Goal: Task Accomplishment & Management: Manage account settings

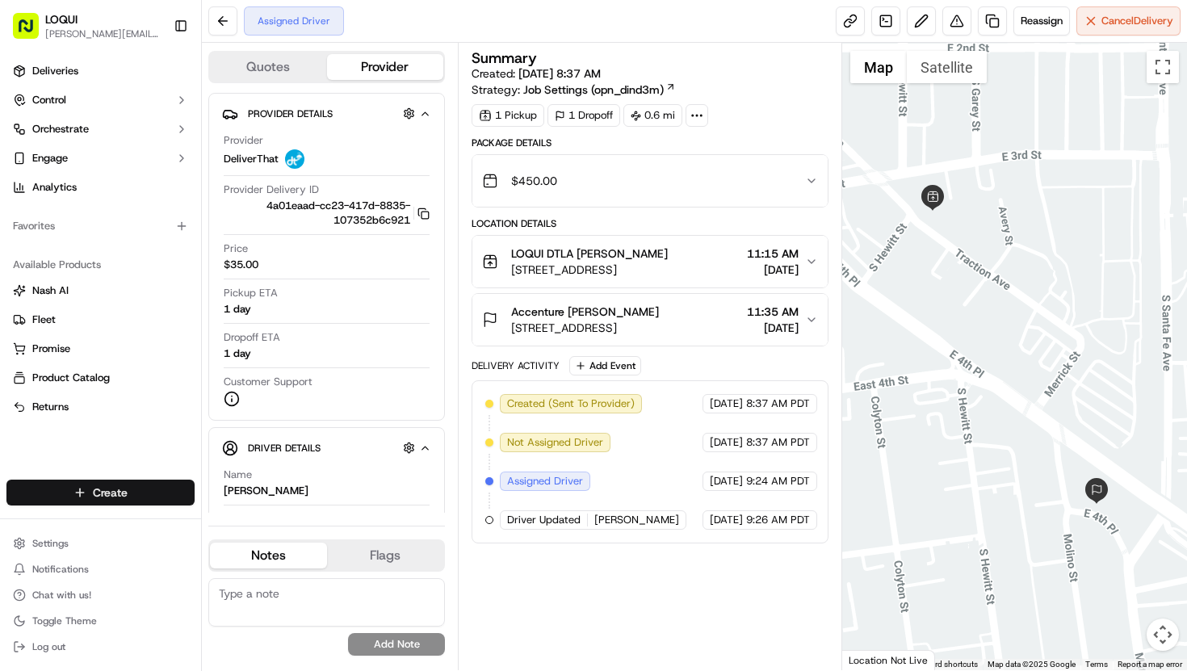
click at [132, 500] on html "LOQUI brandon@eatloqui.com Toggle Sidebar Deliveries Control Orchestrate Engage…" at bounding box center [593, 335] width 1187 height 671
click at [234, 526] on link "Delivery" at bounding box center [292, 522] width 180 height 29
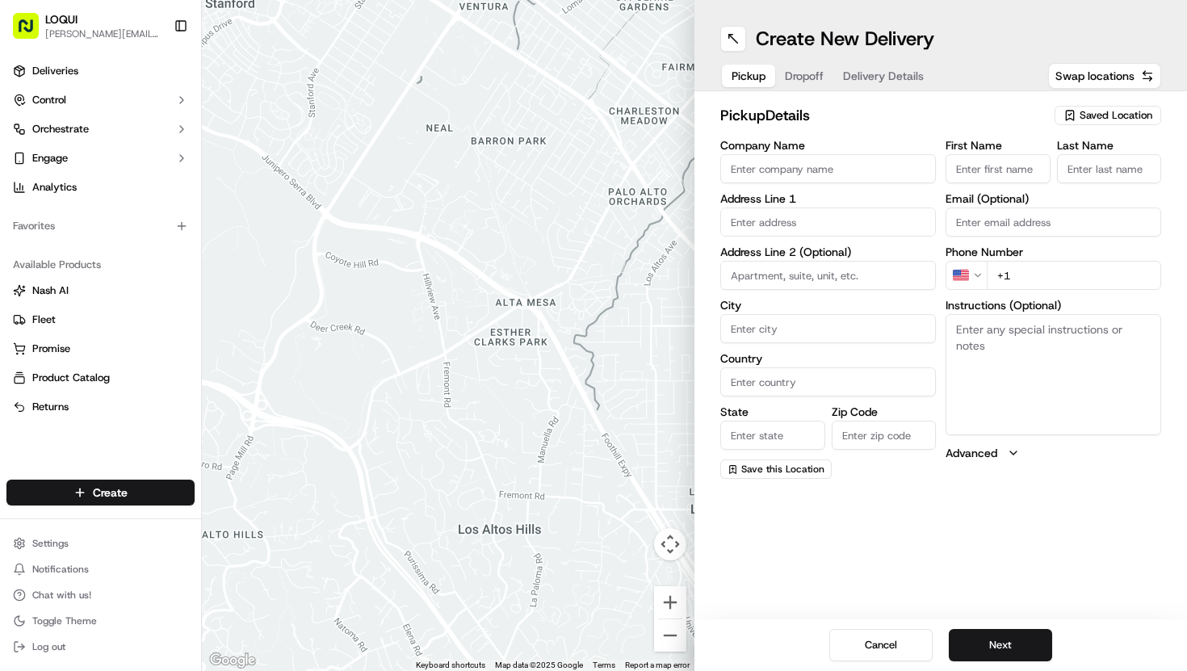
click at [1086, 119] on span "Saved Location" at bounding box center [1115, 115] width 73 height 15
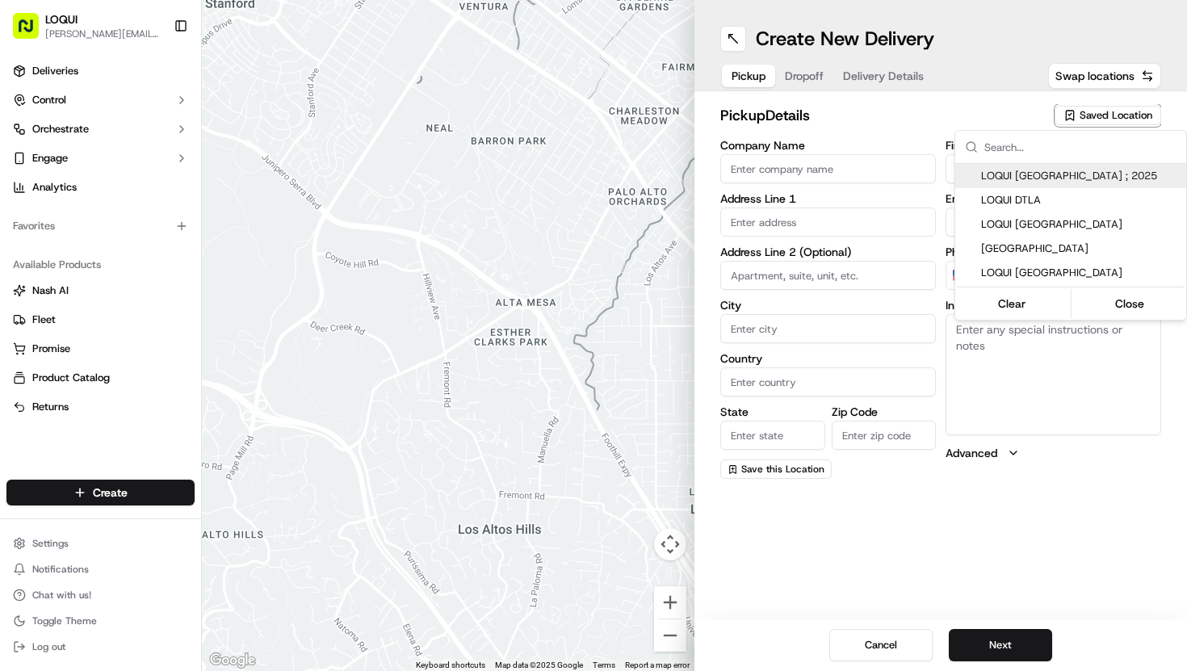
click at [1042, 182] on span "LOQUI Culver City ; 2025" at bounding box center [1080, 176] width 199 height 15
type input "LOQUI Culver City ; 2025"
type input "8830 Washington Blvd"
type input "#104"
type input "Culver City"
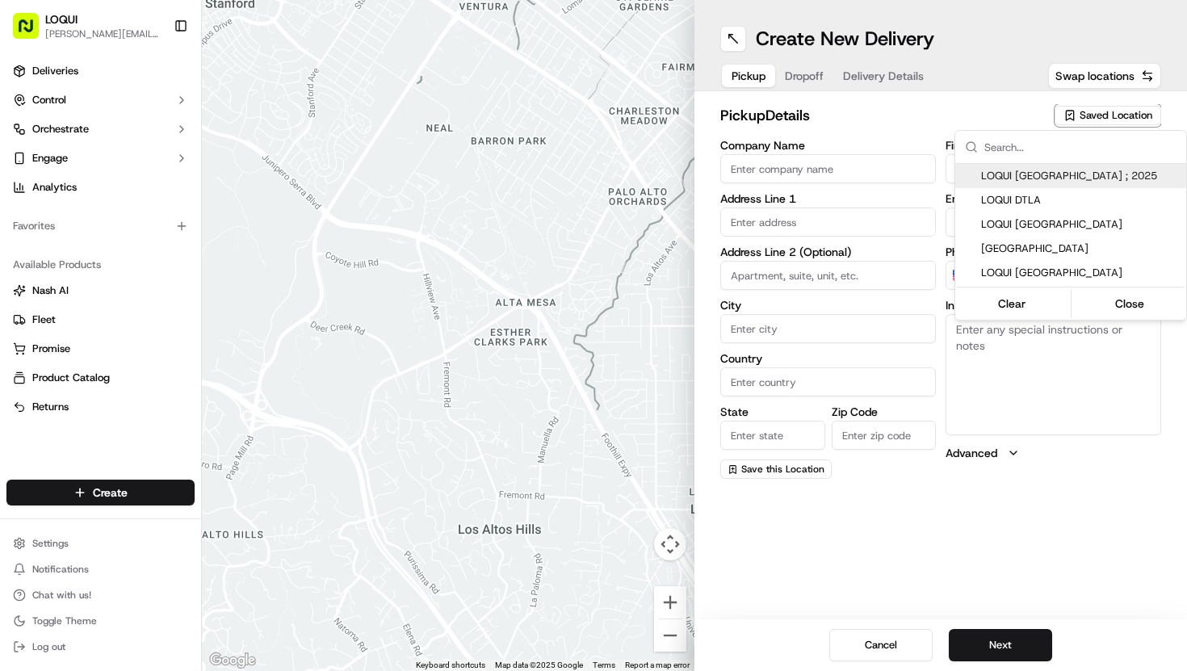
type input "US"
type input "CA"
type input "90232"
type input "Josue"
type input "Perez"
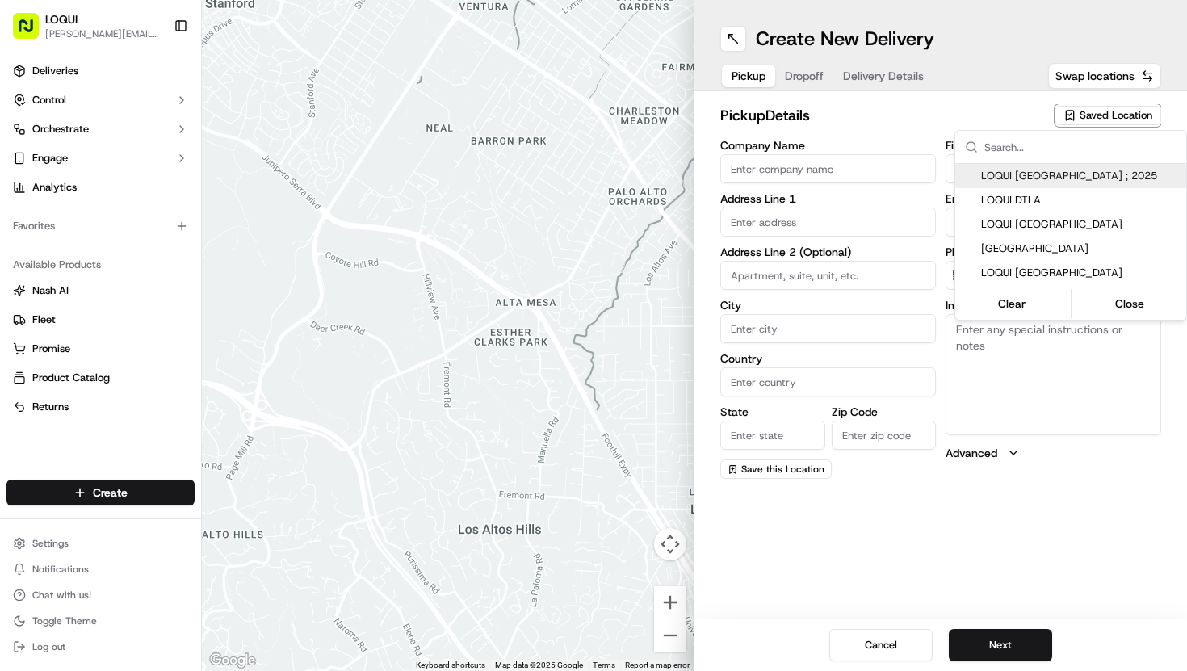
type input "[PERSON_NAME][EMAIL_ADDRESS][DOMAIN_NAME]"
type input "+1 323 606 1782"
type textarea "Located within the PLATFORM development and next door to Blue Bottle Coffee. As…"
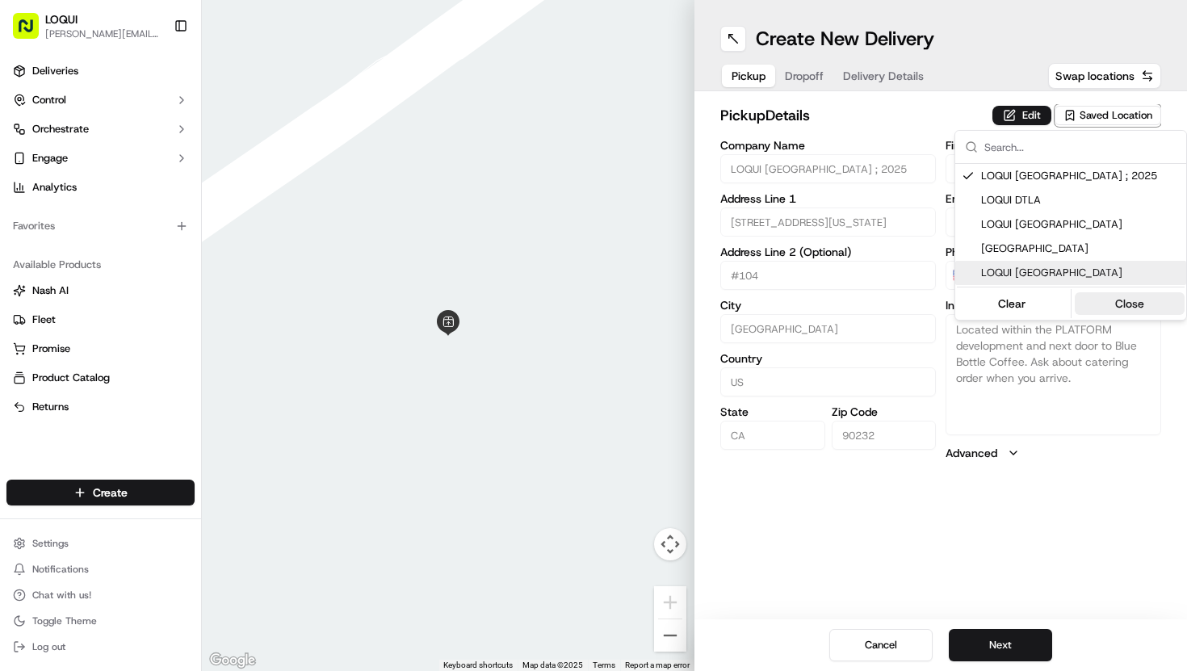
click at [1119, 301] on button "Close" at bounding box center [1130, 303] width 111 height 23
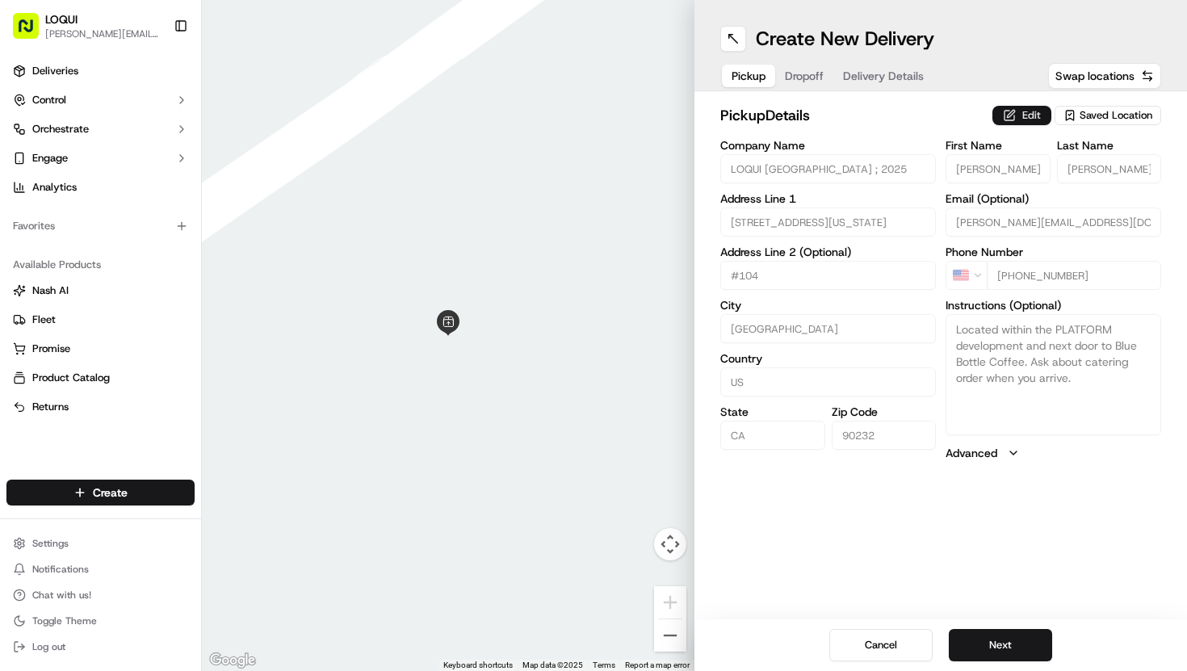
click at [1028, 119] on button "Edit" at bounding box center [1021, 115] width 59 height 19
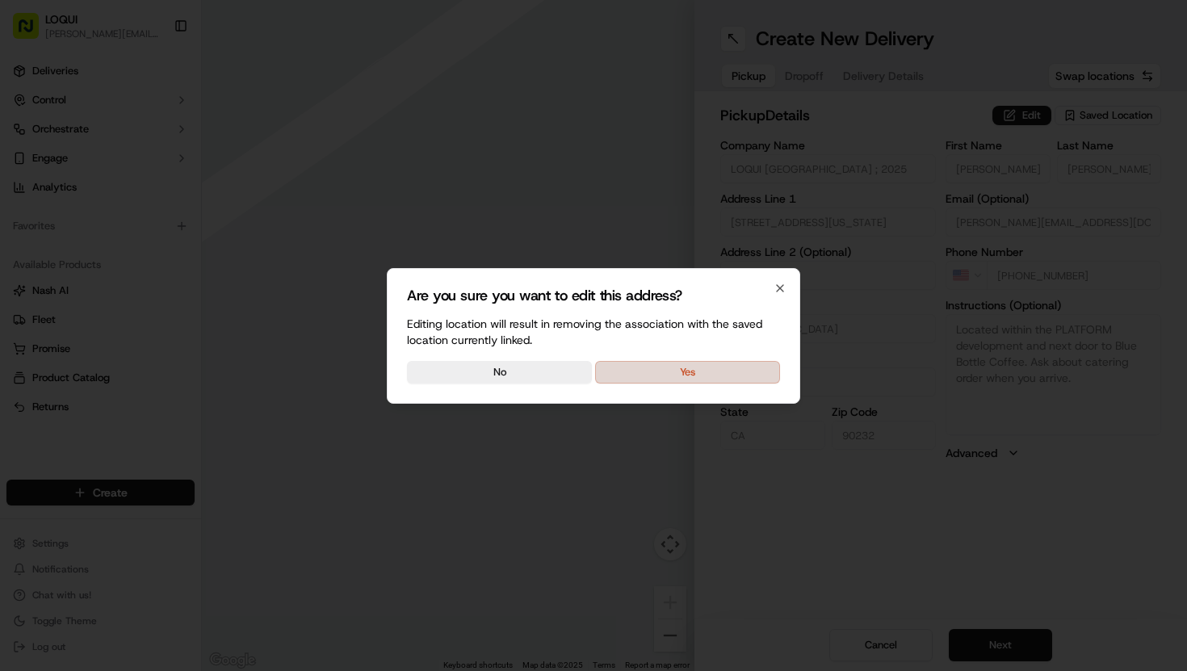
click at [744, 373] on button "Yes" at bounding box center [687, 372] width 185 height 23
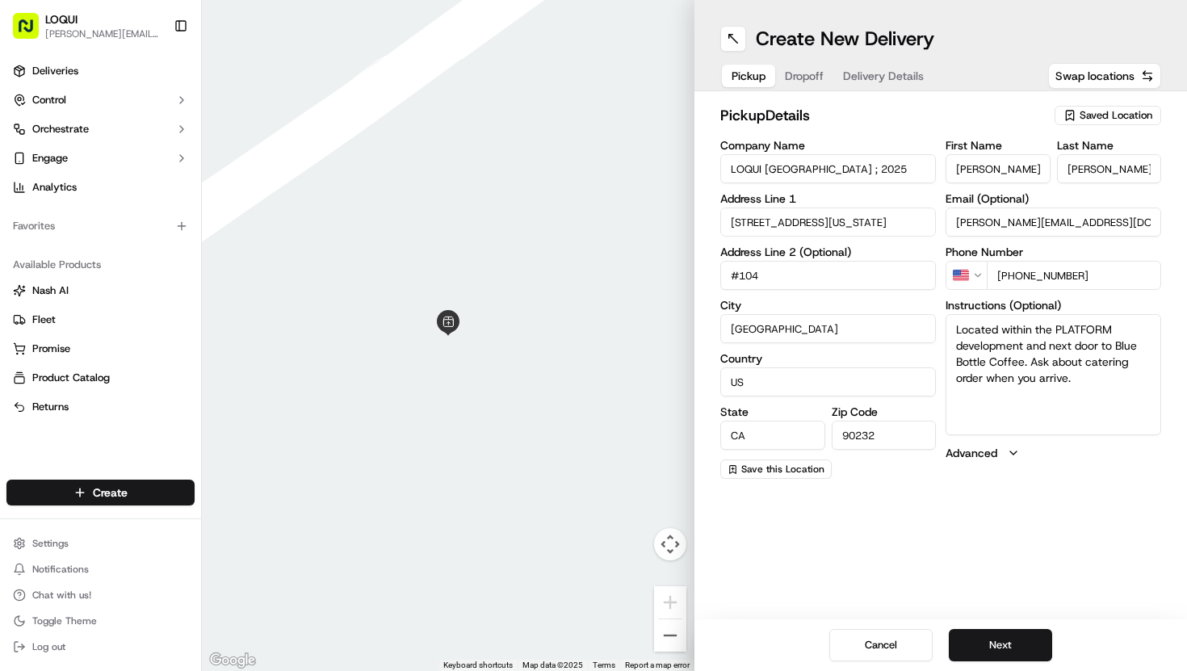
drag, startPoint x: 991, startPoint y: 165, endPoint x: 904, endPoint y: 165, distance: 87.2
click at [904, 165] on div "Company Name LOQUI Culver City ; 2025 Address Line 1 8830 Washington Blvd Addre…" at bounding box center [940, 309] width 441 height 339
drag, startPoint x: 991, startPoint y: 167, endPoint x: 913, endPoint y: 167, distance: 77.5
click at [913, 167] on div "Company Name LOQUI Culver City ; 2025 Address Line 1 8830 Washington Blvd Addre…" at bounding box center [940, 309] width 441 height 339
type input "James"
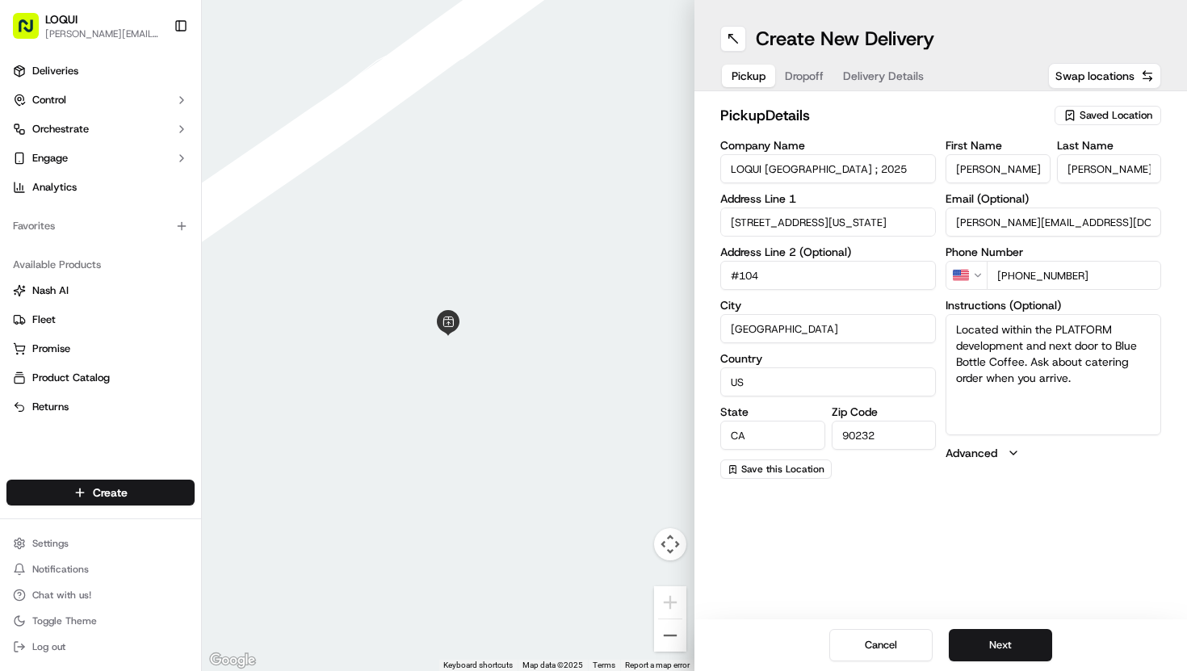
drag, startPoint x: 1098, startPoint y: 170, endPoint x: 1026, endPoint y: 170, distance: 71.9
click at [1026, 170] on div "First Name James Last Name Perez" at bounding box center [1053, 162] width 216 height 44
type input "S"
click at [1078, 466] on div "First Name James Last Name S Email (Optional) josue@eatloqui.com Phone Number U…" at bounding box center [1053, 309] width 216 height 339
click at [1006, 639] on button "Next" at bounding box center [1000, 645] width 103 height 32
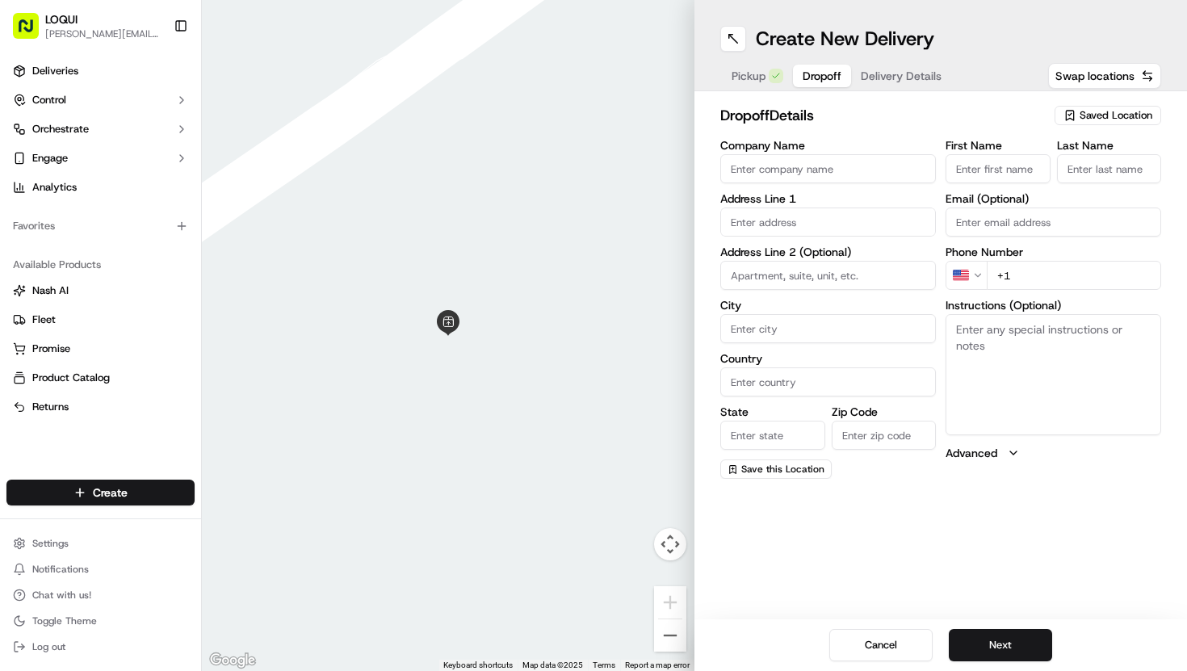
click at [1078, 121] on div "Saved Location" at bounding box center [1107, 115] width 107 height 19
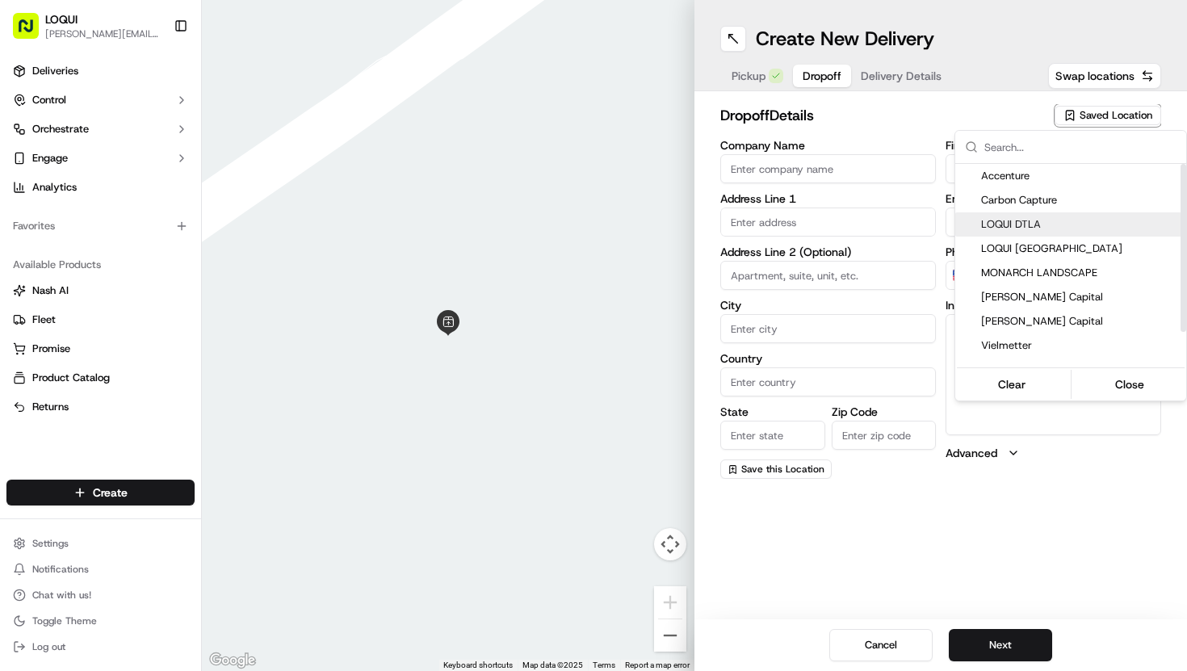
click at [1051, 220] on span "LOQUI DTLA" at bounding box center [1080, 224] width 199 height 15
type input "LOQUI DTLA"
type input "803 Traction Ave"
type input "#150"
type input "Los Angeles"
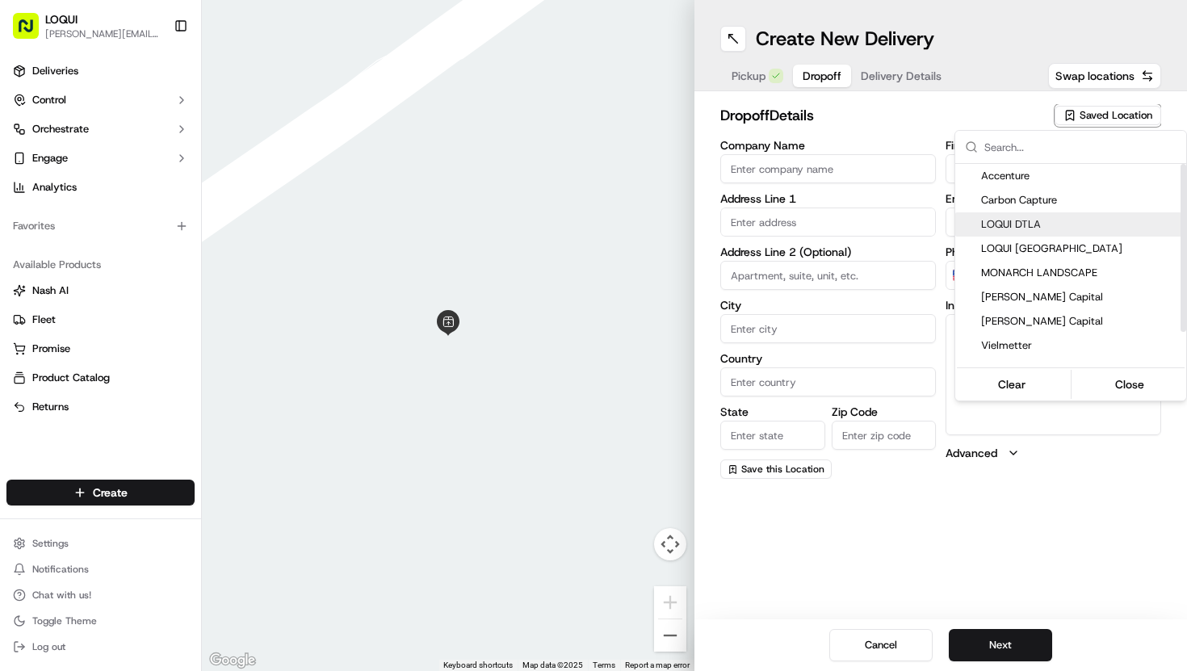
type input "US"
type input "CA"
type input "90013"
type input "Jose"
type input "Lopez"
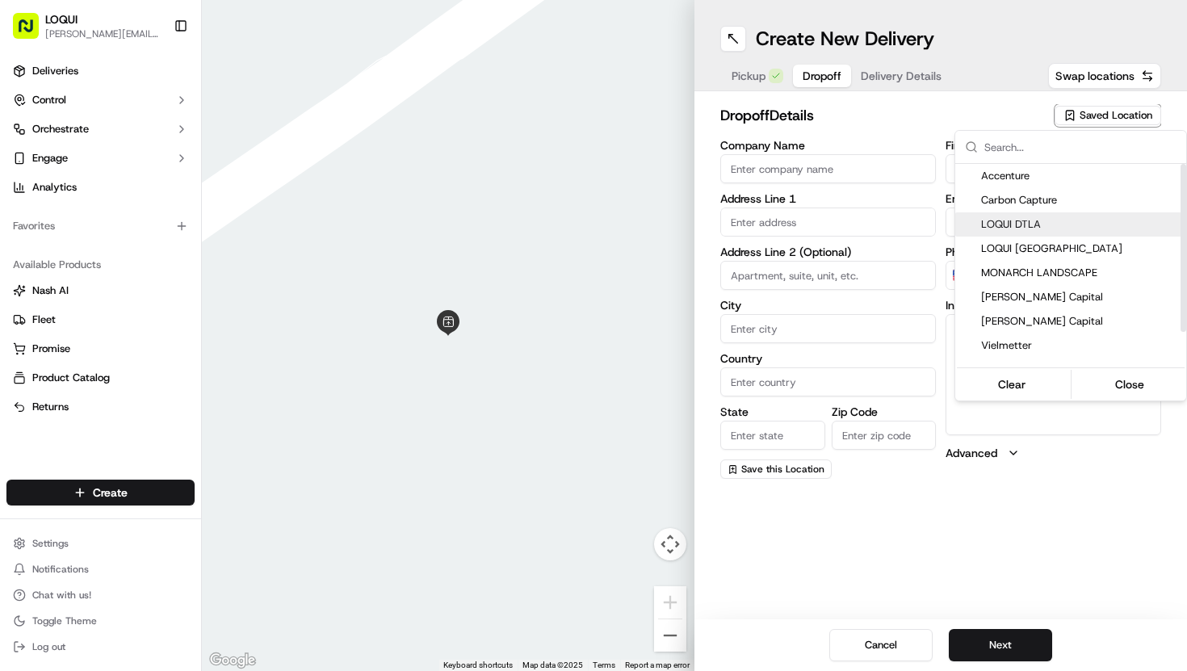
type input "+1 310 773 6835"
type textarea "Located next to Kreation. We are tucked into the back of the patio and behind a…"
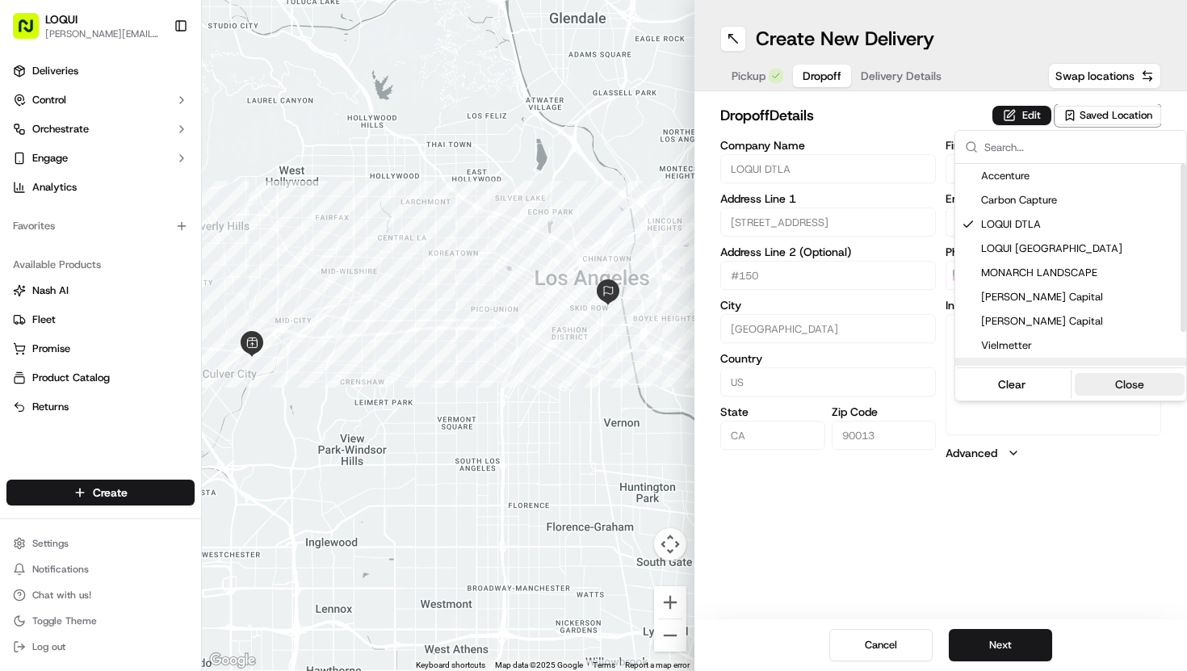
click at [1121, 388] on button "Close" at bounding box center [1130, 384] width 111 height 23
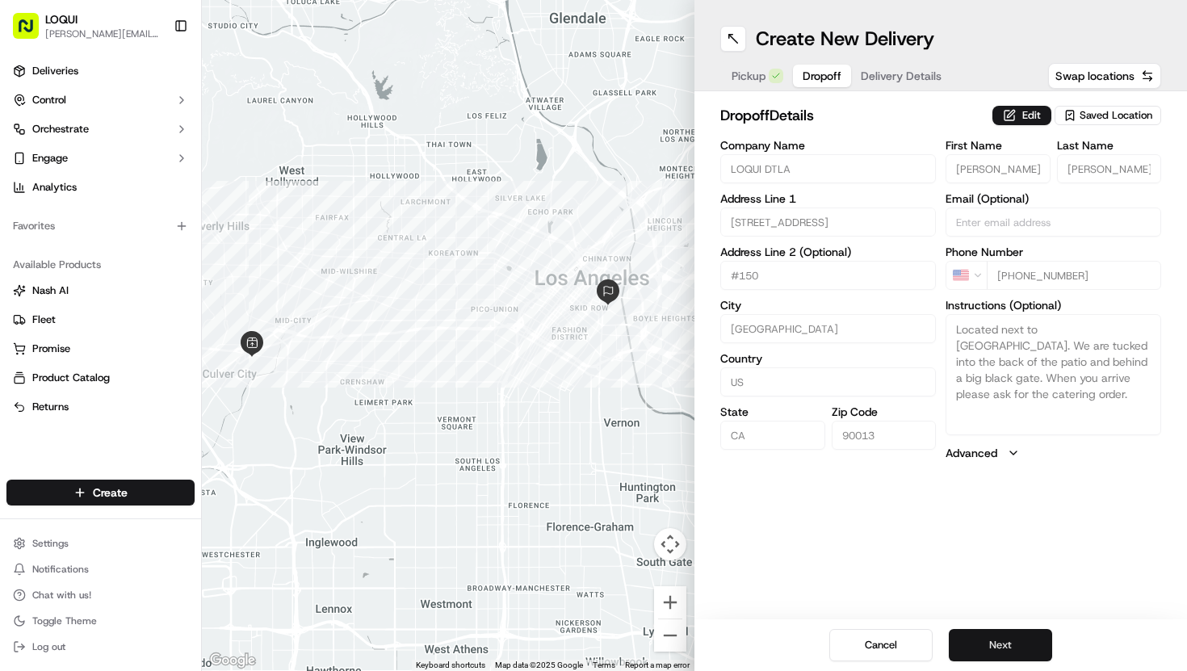
click at [1012, 645] on button "Next" at bounding box center [1000, 645] width 103 height 32
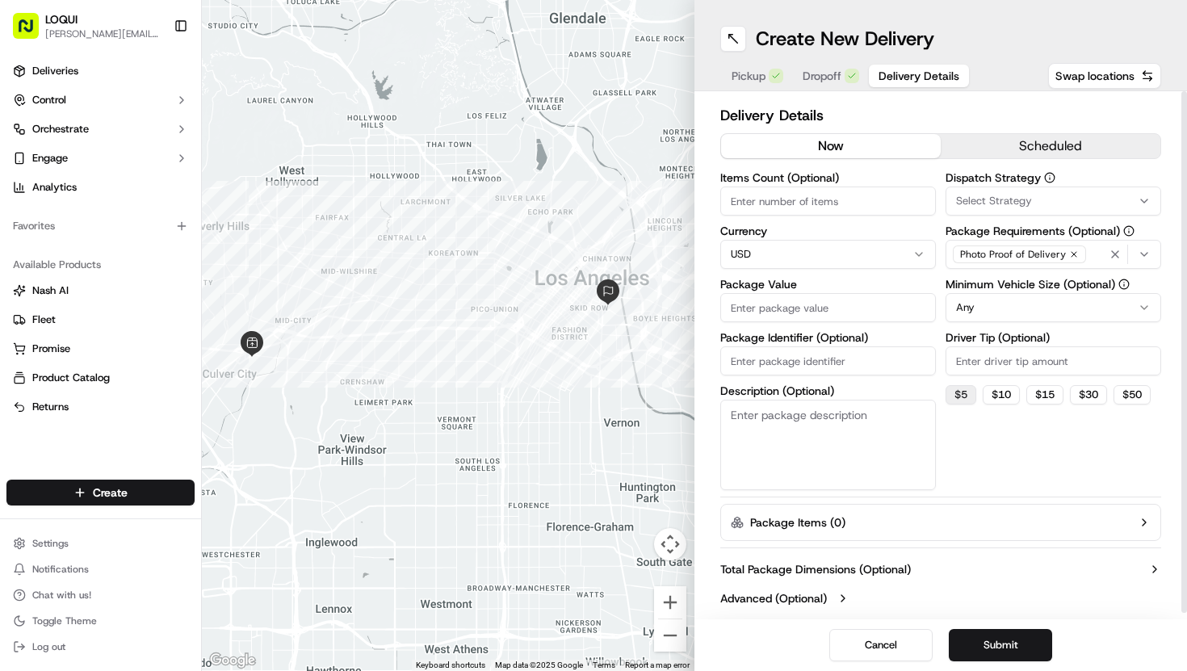
click at [954, 392] on button "$ 5" at bounding box center [960, 394] width 31 height 19
type input "5"
click at [984, 638] on button "Submit" at bounding box center [1000, 645] width 103 height 32
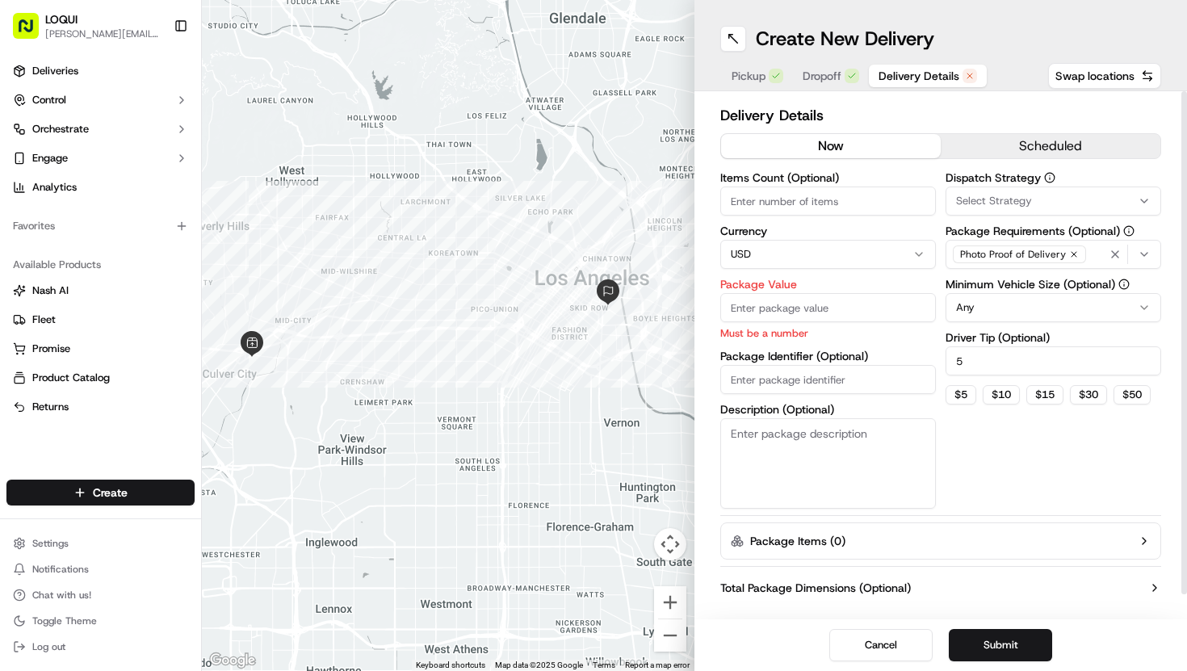
click at [853, 312] on input "Package Value" at bounding box center [828, 307] width 216 height 29
type input "10"
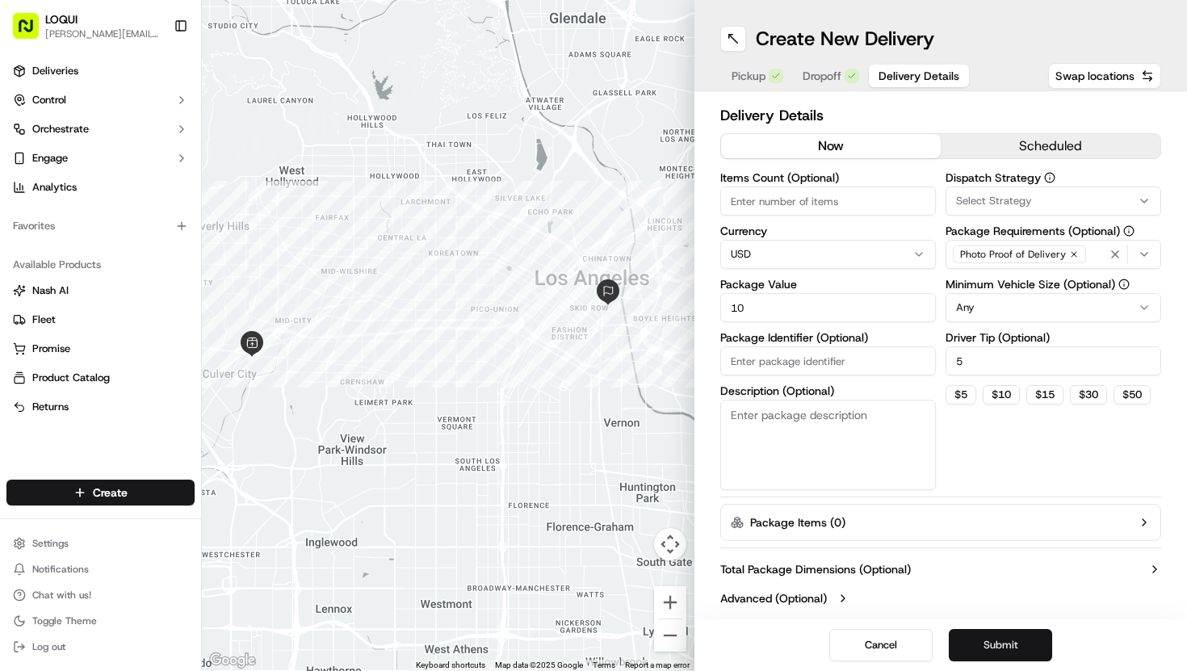
click at [995, 639] on button "Submit" at bounding box center [1000, 645] width 103 height 32
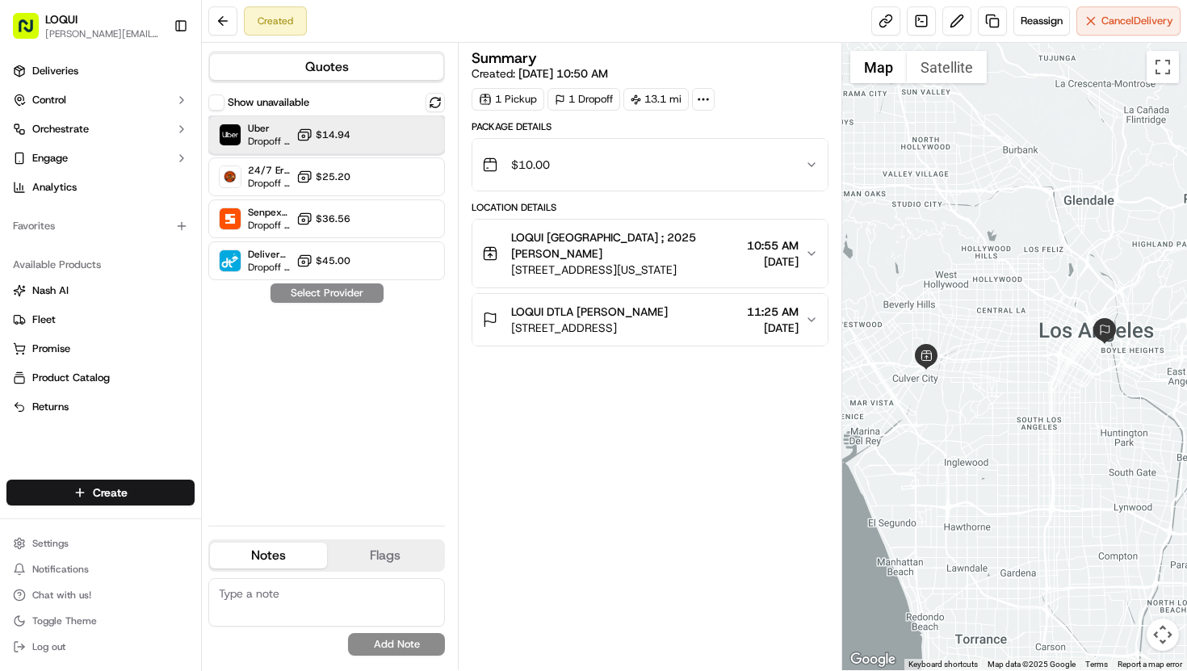
click at [382, 141] on div "Uber Dropoff ETA 46 minutes $14.94" at bounding box center [326, 134] width 237 height 39
click at [354, 299] on button "Assign Provider" at bounding box center [327, 292] width 115 height 19
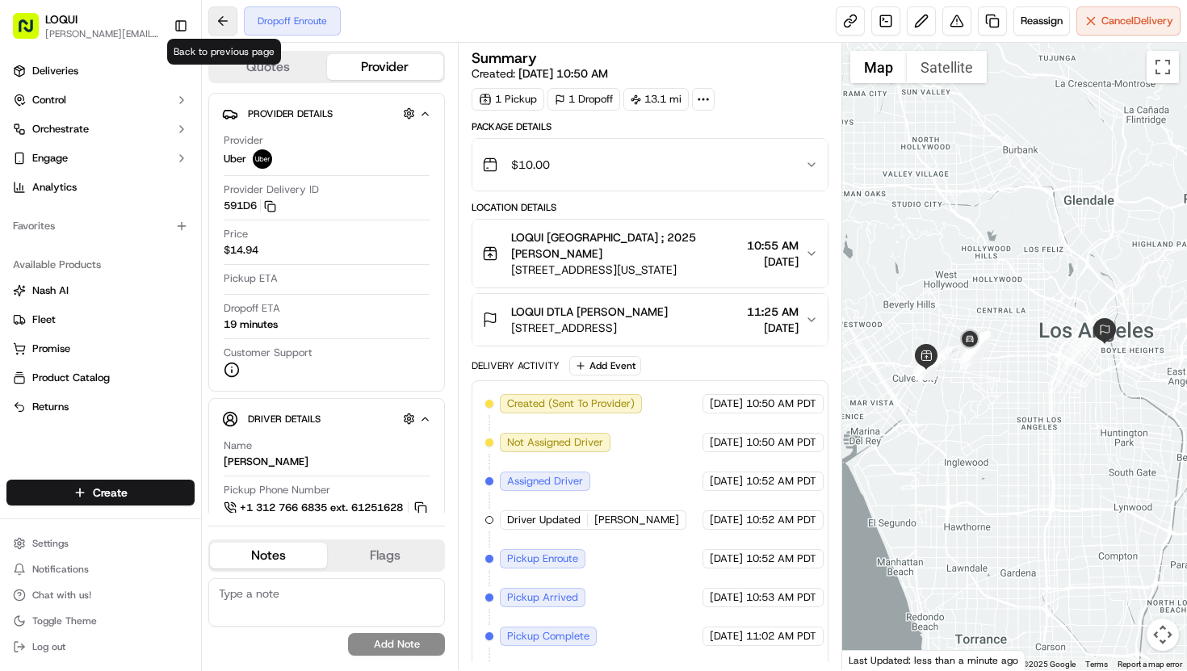
click at [220, 18] on button at bounding box center [222, 20] width 29 height 29
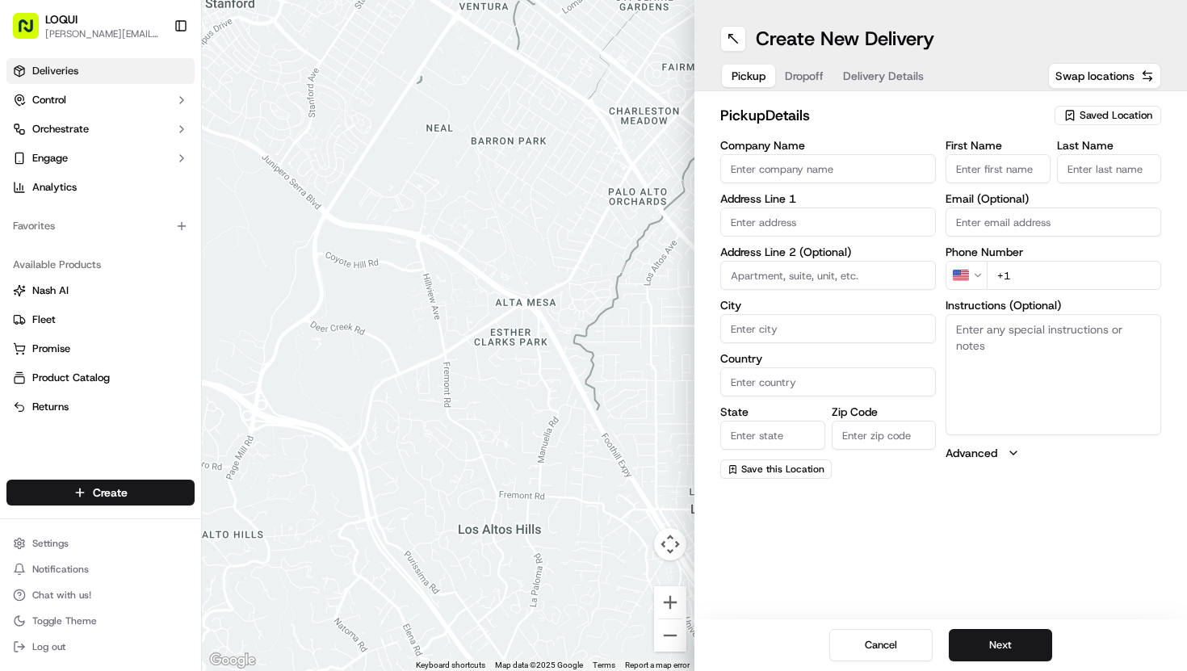
click at [78, 74] on span "Deliveries" at bounding box center [55, 71] width 46 height 15
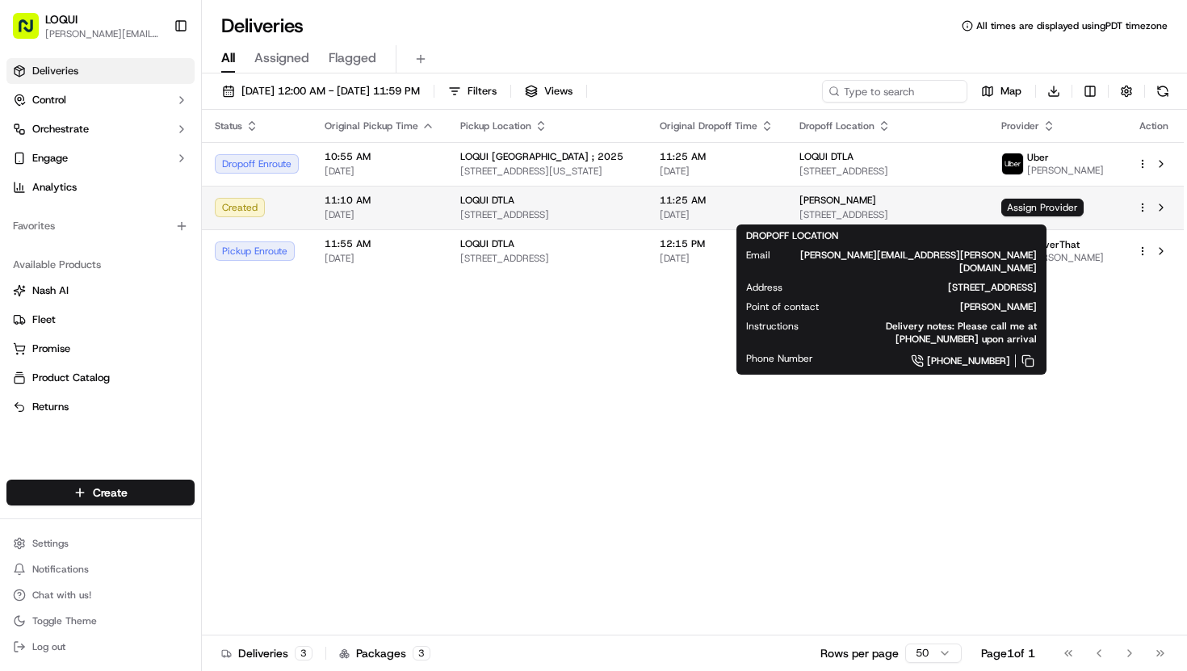
click at [903, 203] on div "[PERSON_NAME]" at bounding box center [887, 200] width 176 height 13
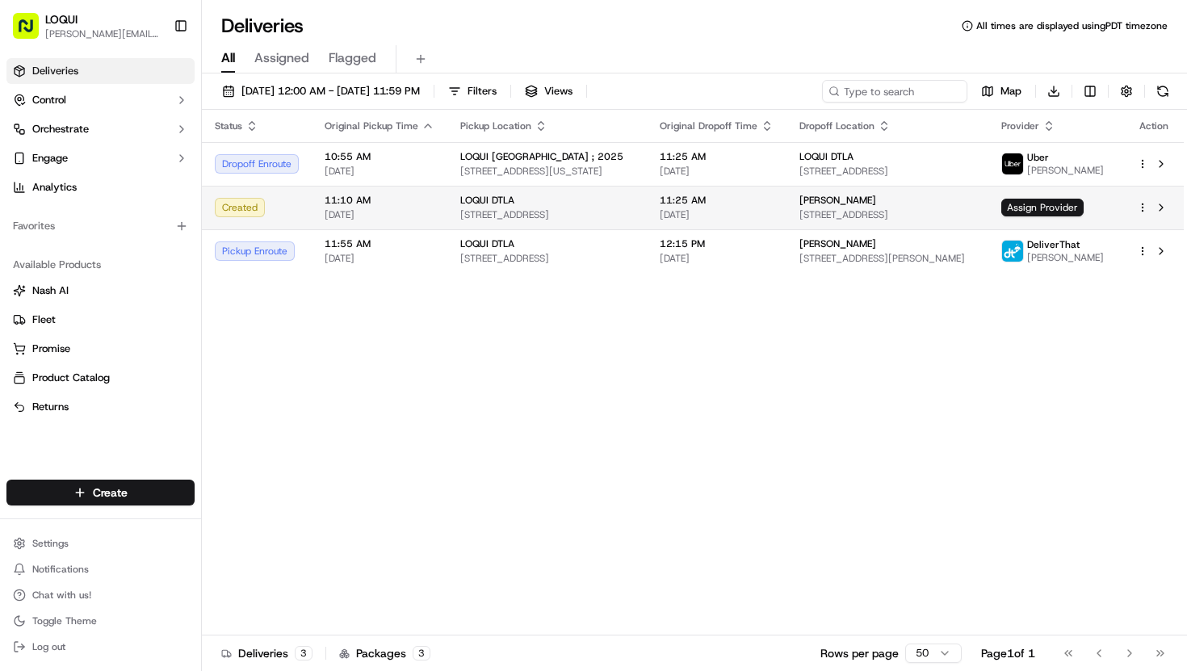
click at [850, 196] on span "[PERSON_NAME]" at bounding box center [837, 200] width 77 height 13
click at [1034, 217] on td "Assign Provider" at bounding box center [1056, 208] width 136 height 44
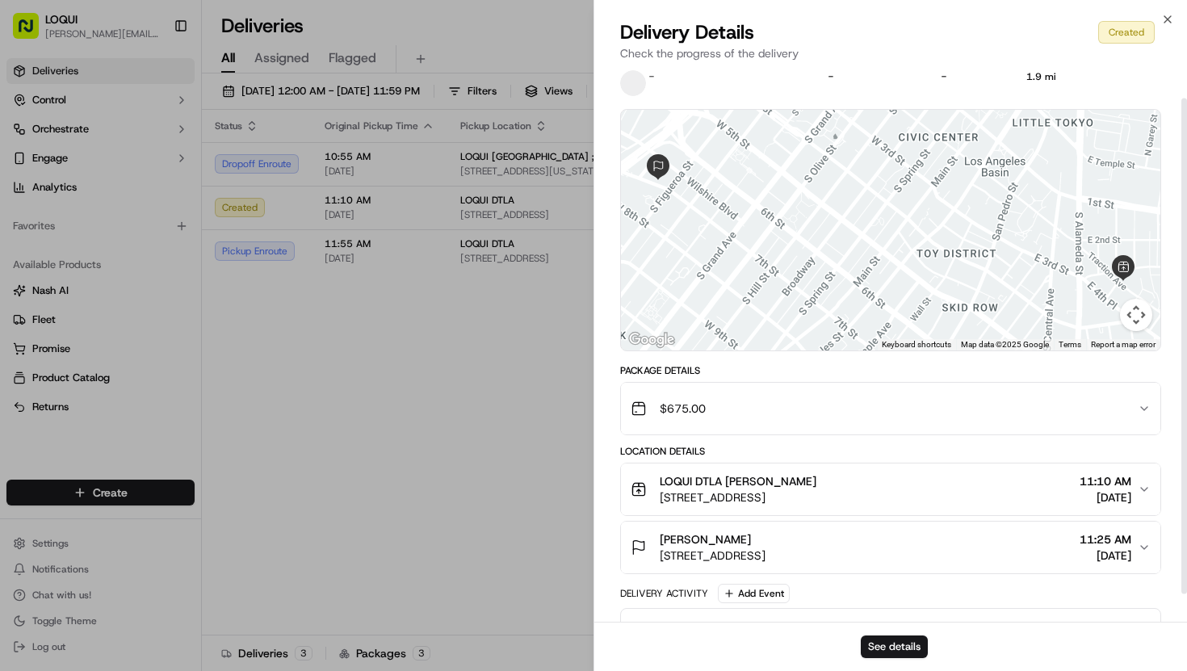
scroll to position [65, 0]
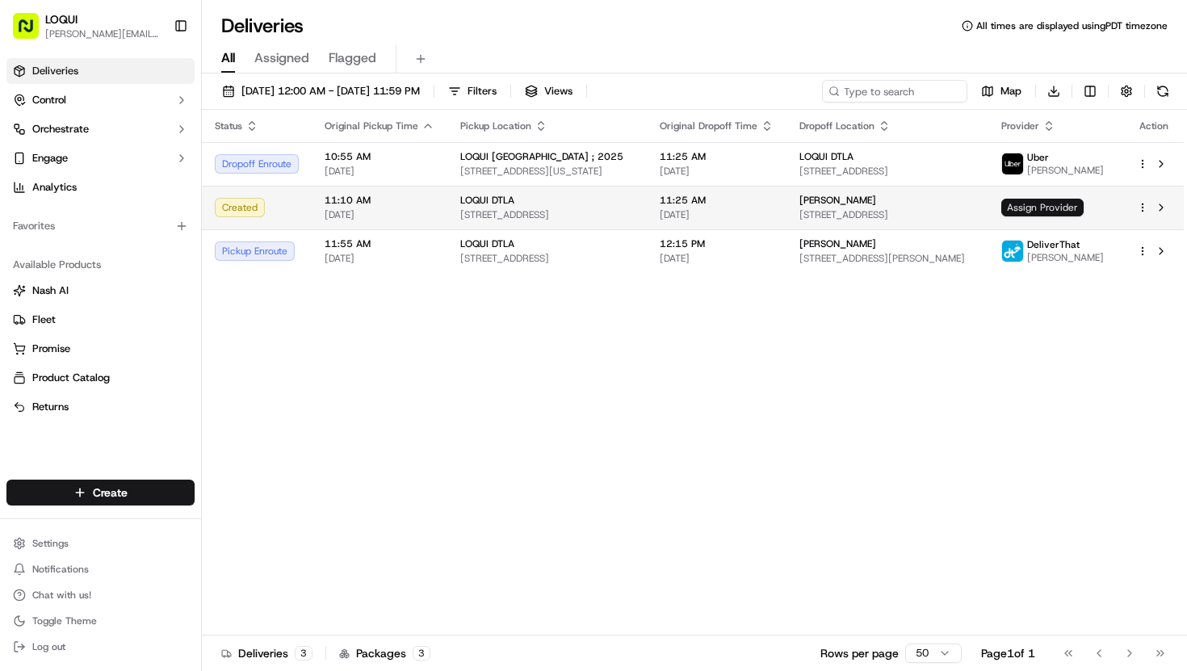
click at [1066, 203] on span "Assign Provider" at bounding box center [1042, 208] width 82 height 18
click at [582, 219] on span "[STREET_ADDRESS]" at bounding box center [547, 214] width 174 height 13
click at [853, 220] on span "[STREET_ADDRESS]" at bounding box center [887, 214] width 176 height 13
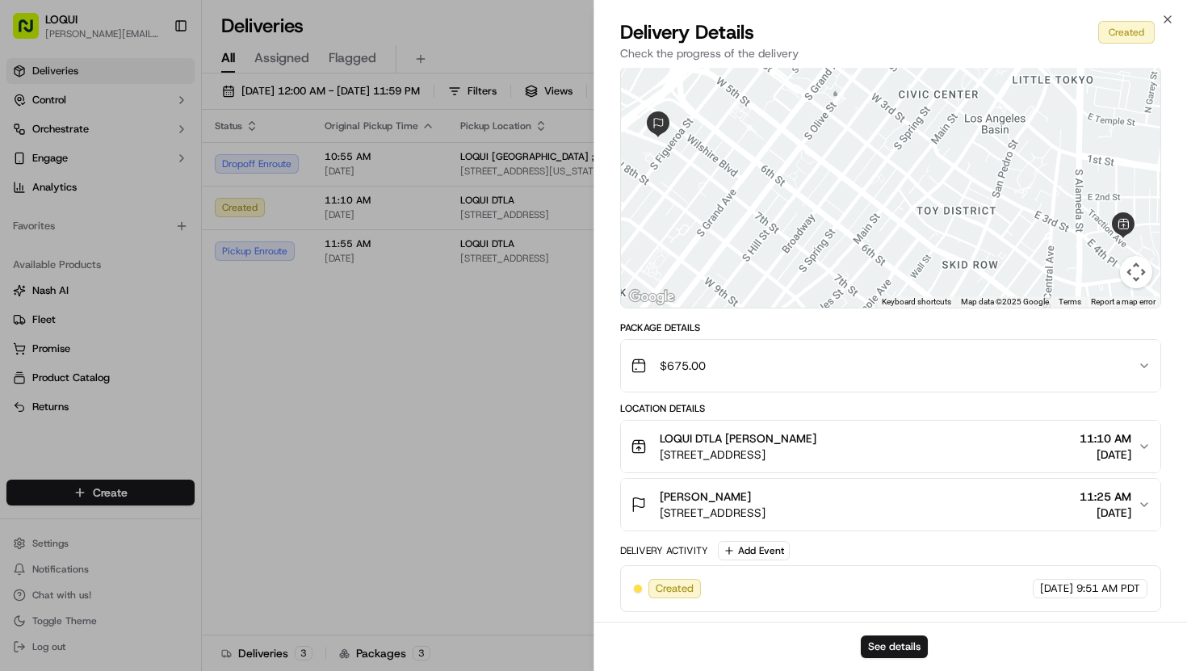
click at [722, 583] on div "Created [DATE] 9:51 AM PDT" at bounding box center [890, 588] width 513 height 19
click at [878, 643] on button "See details" at bounding box center [894, 646] width 67 height 23
click at [871, 594] on div "Created [DATE] 9:51 AM PDT" at bounding box center [890, 588] width 513 height 19
click at [896, 644] on button "See details" at bounding box center [894, 646] width 67 height 23
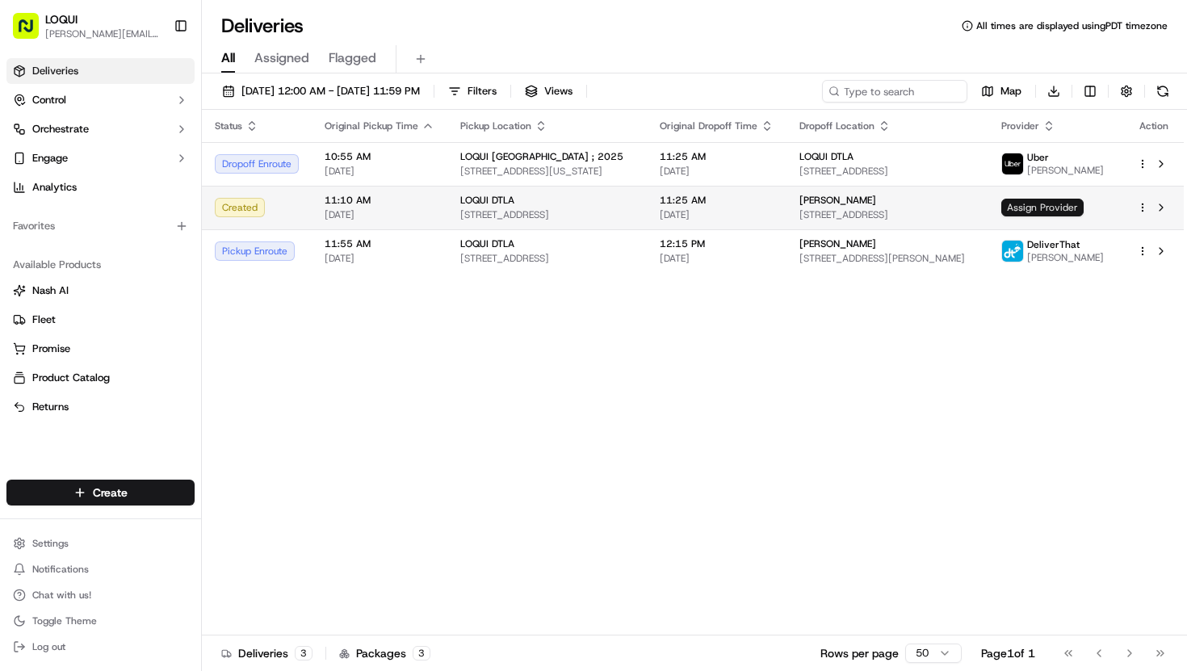
click at [1038, 199] on span "Assign Provider" at bounding box center [1042, 208] width 82 height 18
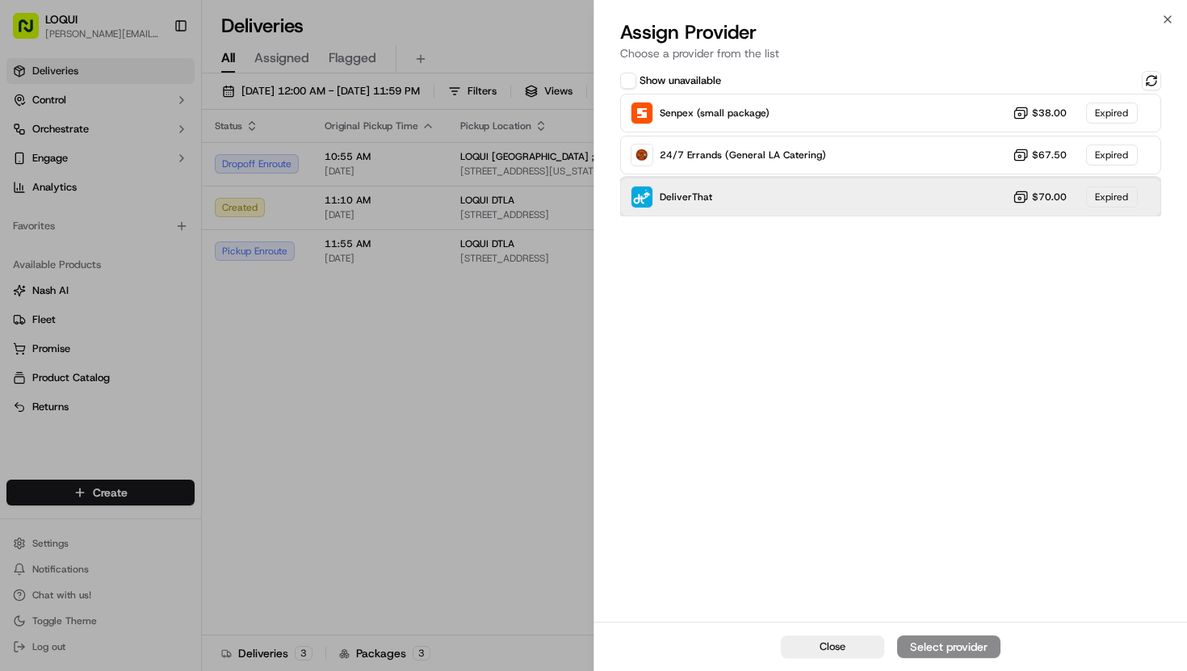
click at [869, 199] on div "DeliverThat $70.00 Expired" at bounding box center [890, 197] width 541 height 39
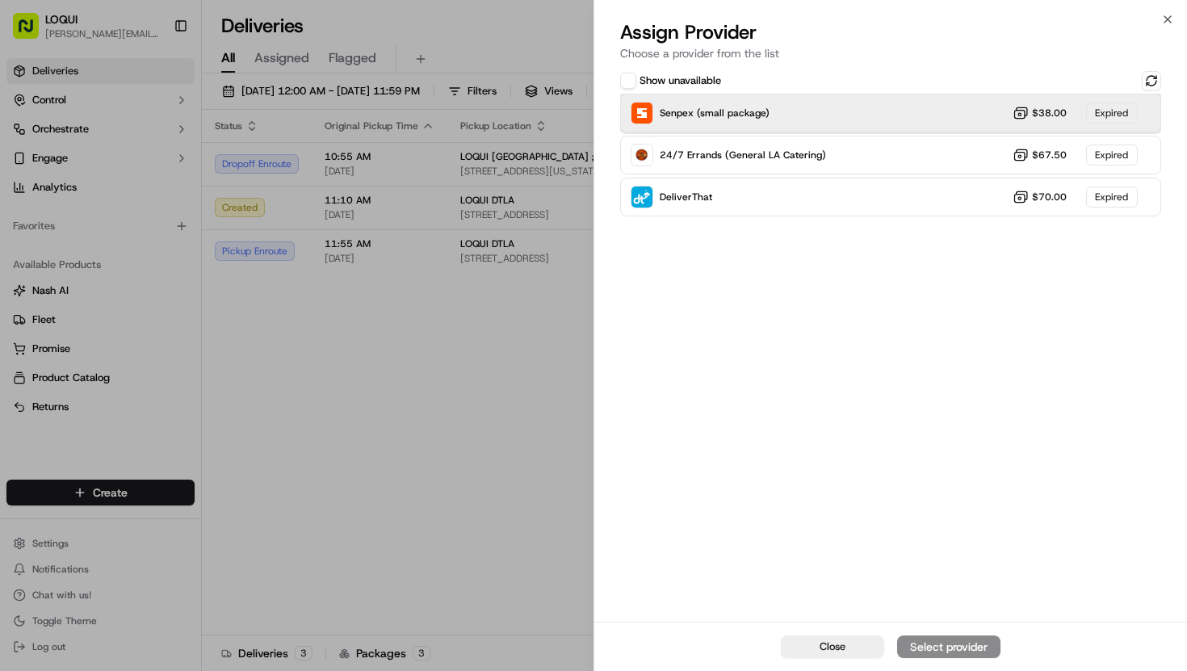
click at [869, 99] on div "Senpex (small package) $38.00 Expired" at bounding box center [890, 113] width 541 height 39
click at [865, 111] on div "Senpex (small package) $38.00 Expired" at bounding box center [890, 113] width 541 height 39
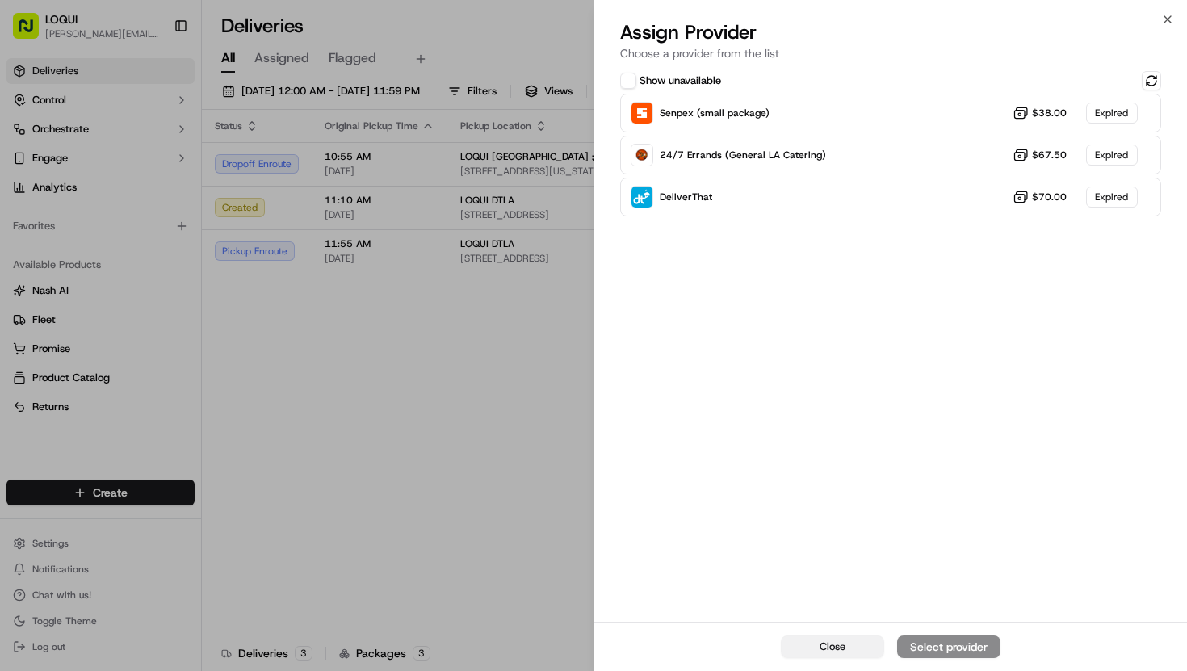
click at [814, 647] on button "Close" at bounding box center [832, 646] width 103 height 23
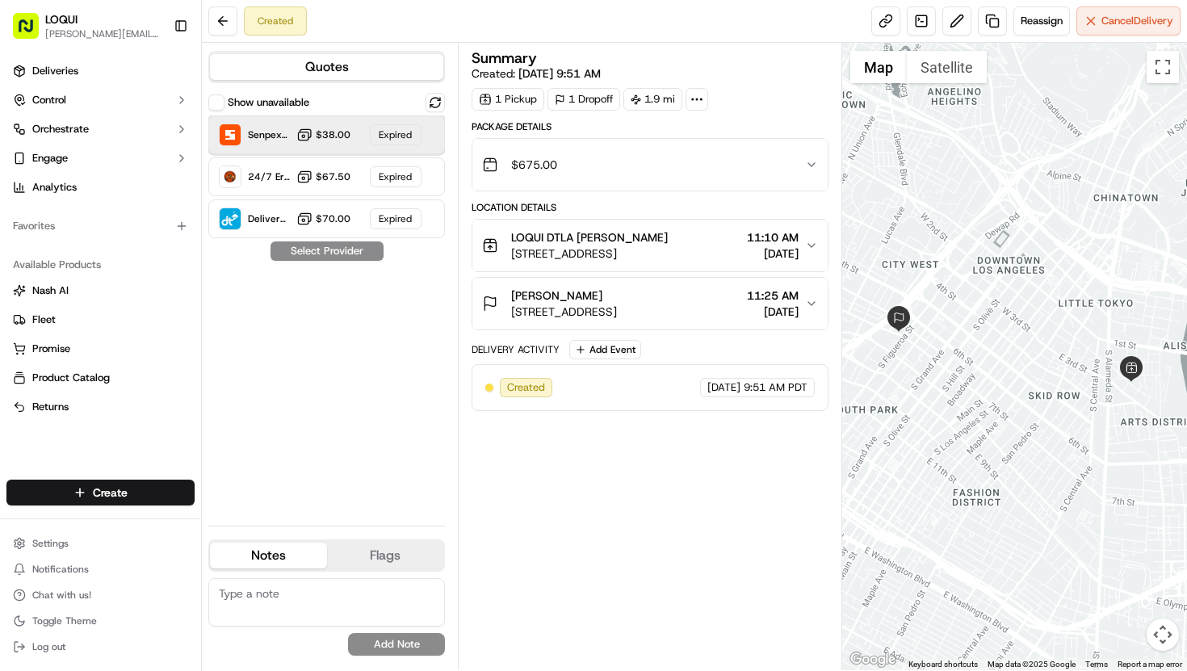
click at [396, 138] on div "Expired" at bounding box center [396, 134] width 52 height 21
click at [344, 251] on div "Show unavailable Senpex (small package) $38.00 Expired 24/7 Errands (General LA…" at bounding box center [326, 303] width 237 height 420
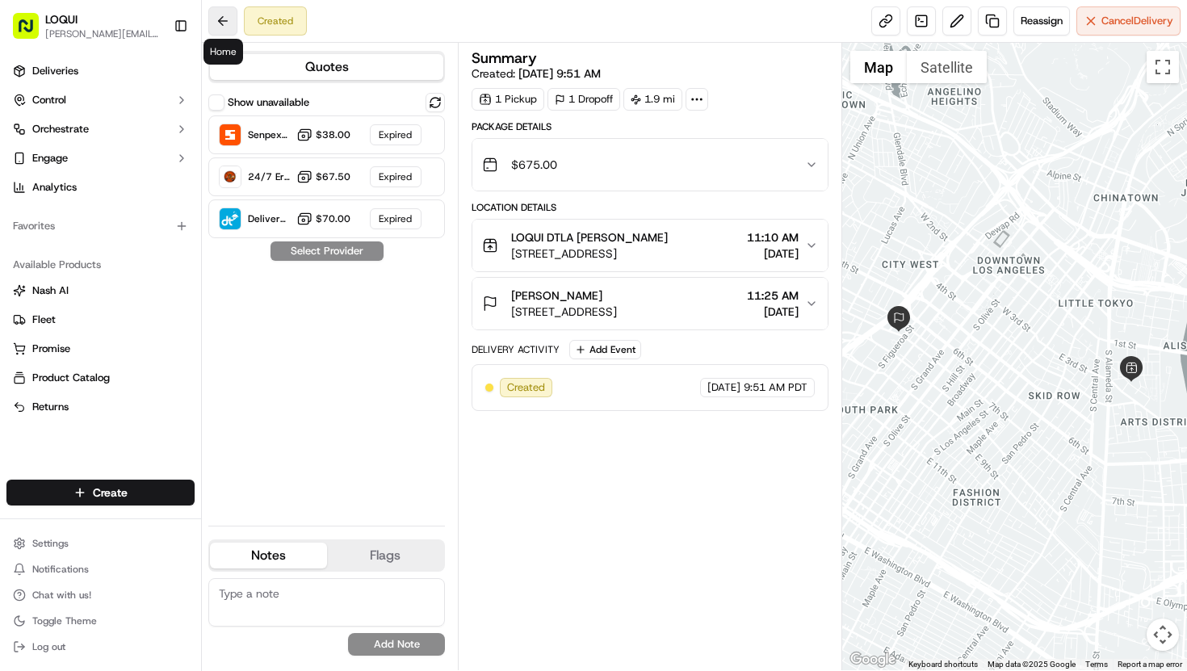
click at [221, 17] on button at bounding box center [222, 20] width 29 height 29
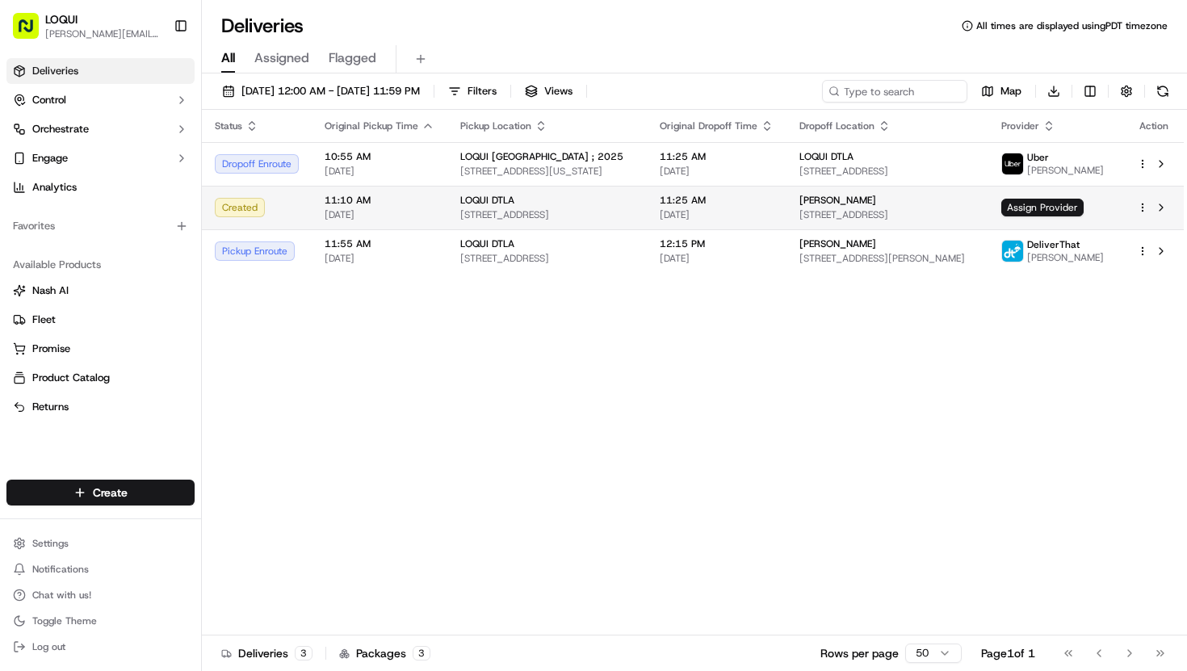
click at [513, 209] on span "[STREET_ADDRESS]" at bounding box center [547, 214] width 174 height 13
click at [1162, 210] on button at bounding box center [1160, 207] width 19 height 19
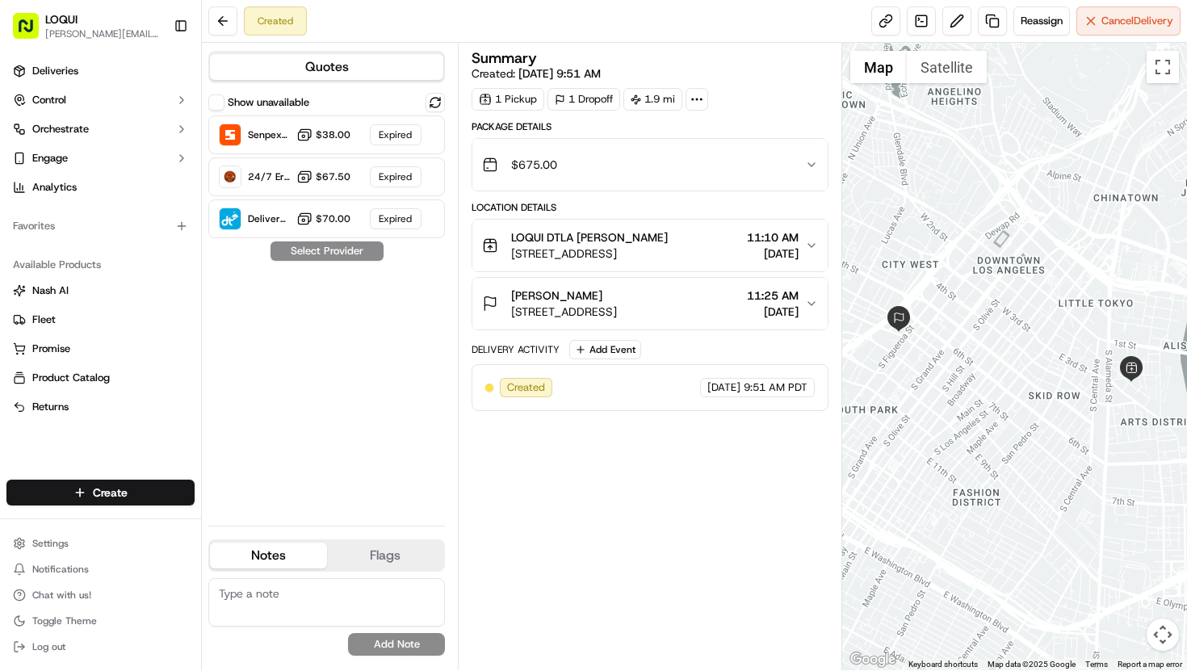
click at [575, 379] on div "Created [DATE] 9:51 AM PDT" at bounding box center [649, 387] width 329 height 19
click at [1033, 23] on span "Reassign" at bounding box center [1041, 21] width 42 height 15
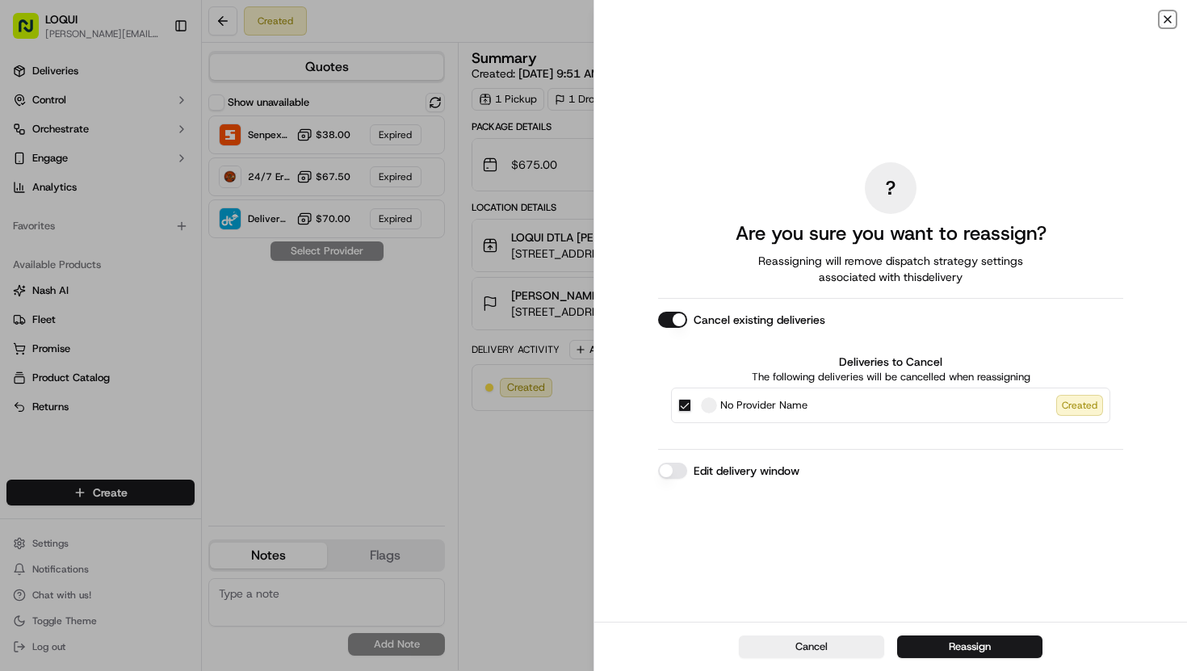
click at [1166, 15] on icon "button" at bounding box center [1167, 19] width 13 height 13
